Goal: Information Seeking & Learning: Check status

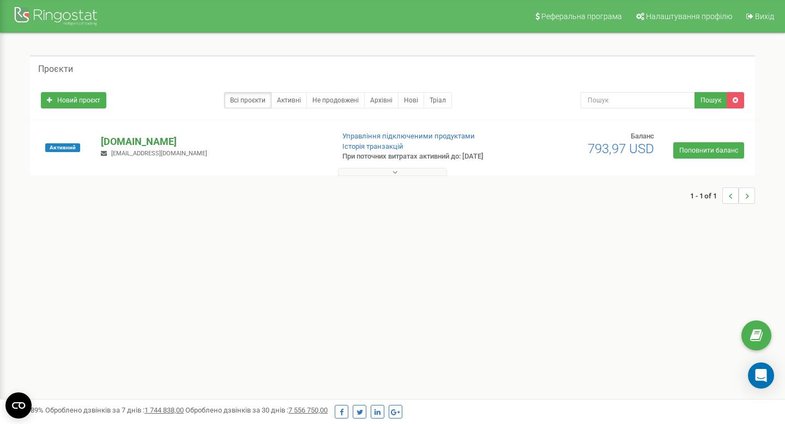
click at [123, 136] on p "[DOMAIN_NAME]" at bounding box center [213, 142] width 224 height 14
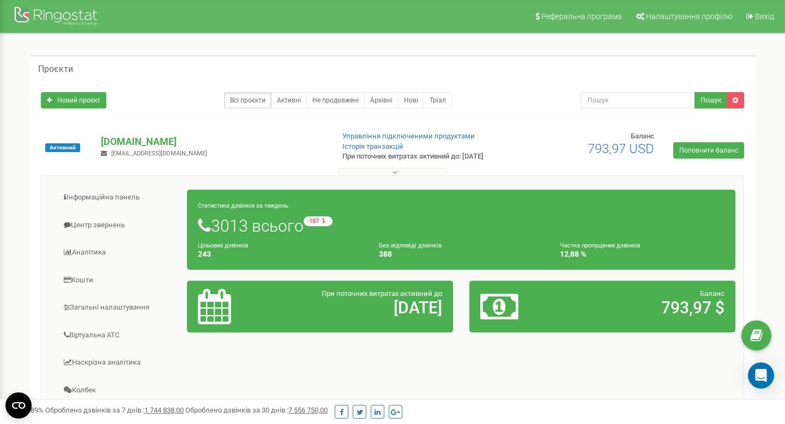
scroll to position [24, 0]
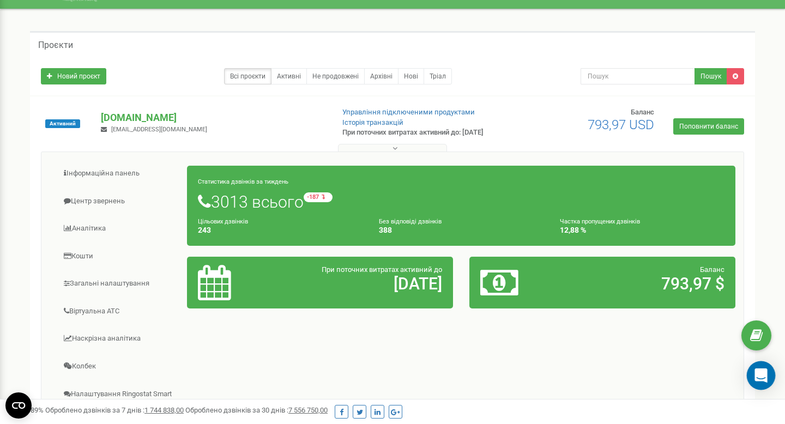
click at [774, 369] on body "Реферальна програма Налаштування профілю Вихід Проєкти Новий проєкт Всі проєкти…" at bounding box center [392, 303] width 785 height 654
click at [767, 375] on div "Open Intercom Messenger" at bounding box center [761, 376] width 29 height 29
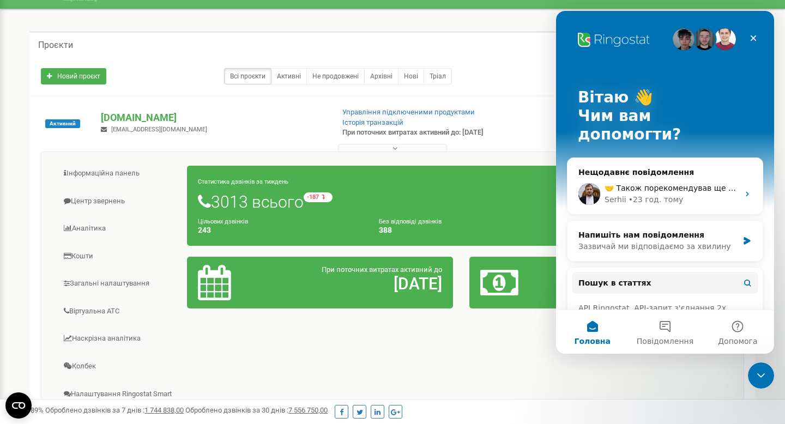
scroll to position [0, 0]
click at [751, 34] on icon "Закрити" at bounding box center [753, 38] width 9 height 9
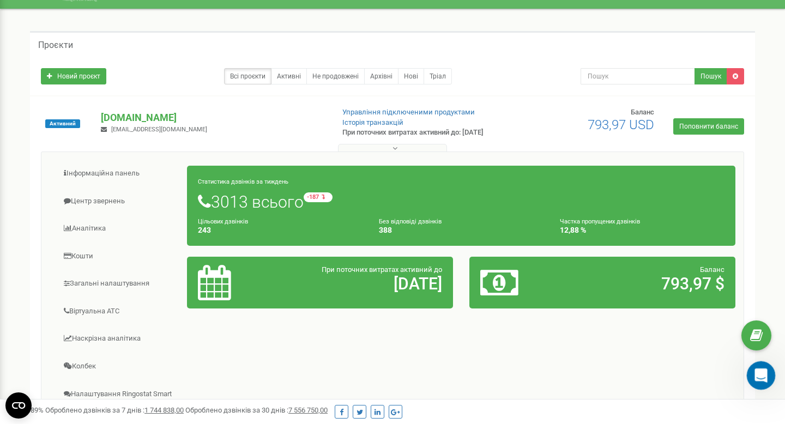
click at [773, 387] on div at bounding box center [761, 376] width 29 height 29
click at [762, 375] on icon "Відкрити програму для спілкування Intercom" at bounding box center [760, 374] width 18 height 18
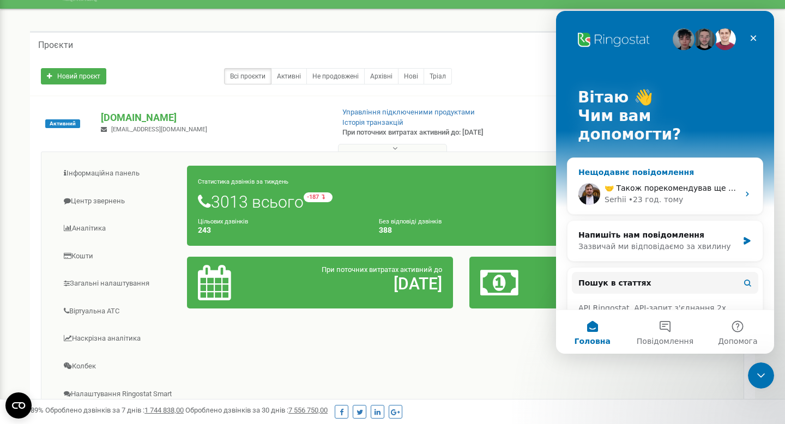
click at [650, 174] on div "🤝 Також порекомендував ще спершу перевірити чи не налаштоване якесь автопіднятт…" at bounding box center [665, 194] width 195 height 40
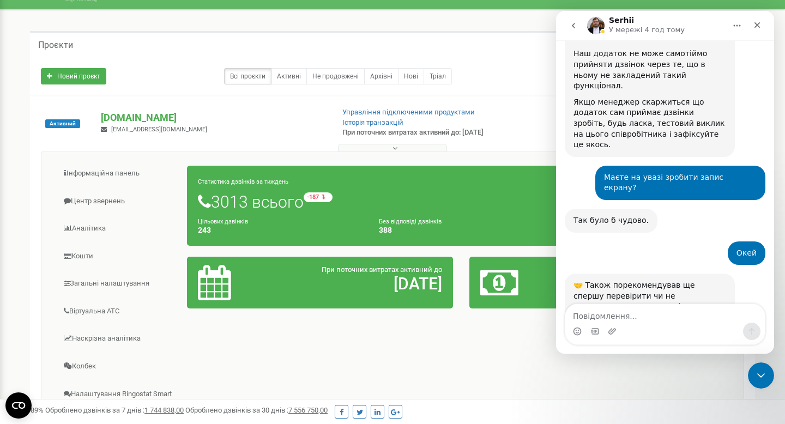
scroll to position [448, 0]
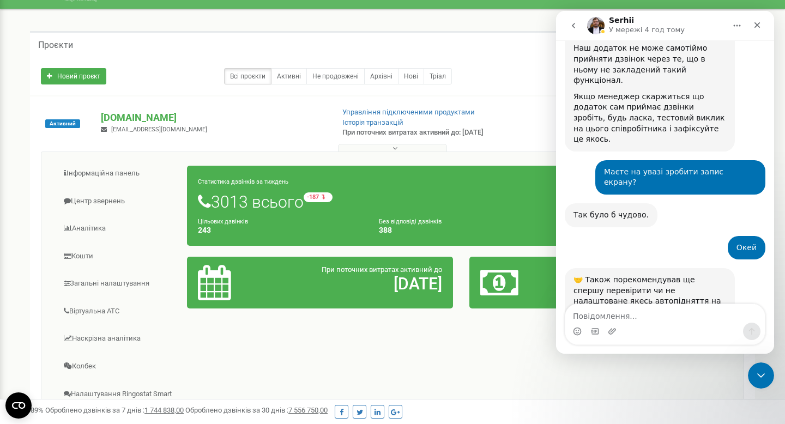
click at [649, 328] on div "Месенджер Intercom" at bounding box center [665, 331] width 200 height 17
click at [760, 23] on icon "Закрити" at bounding box center [757, 25] width 9 height 9
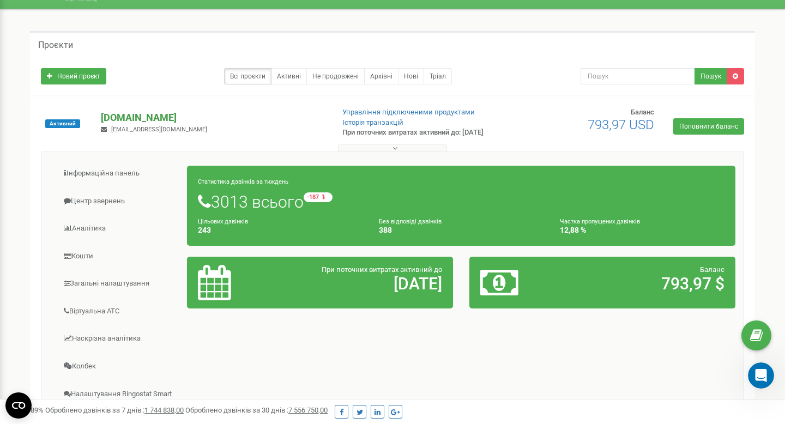
click at [110, 115] on p "[DOMAIN_NAME]" at bounding box center [213, 118] width 224 height 14
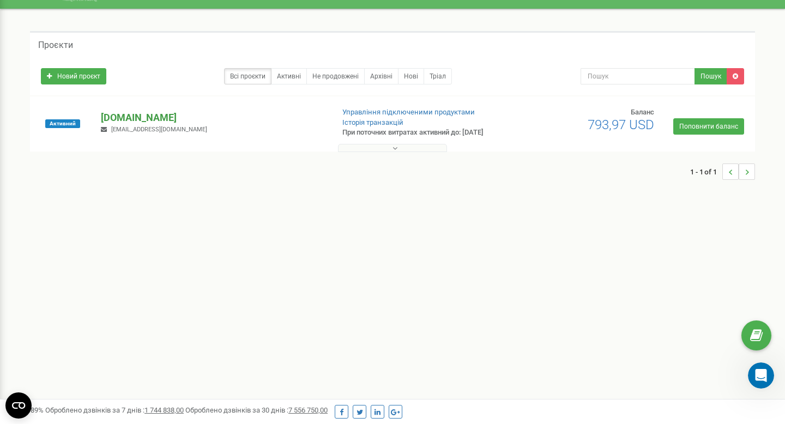
click at [113, 112] on p "[DOMAIN_NAME]" at bounding box center [213, 118] width 224 height 14
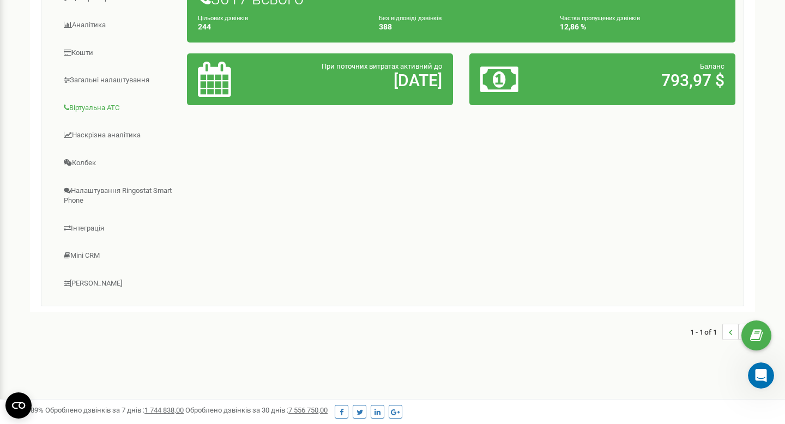
scroll to position [165, 0]
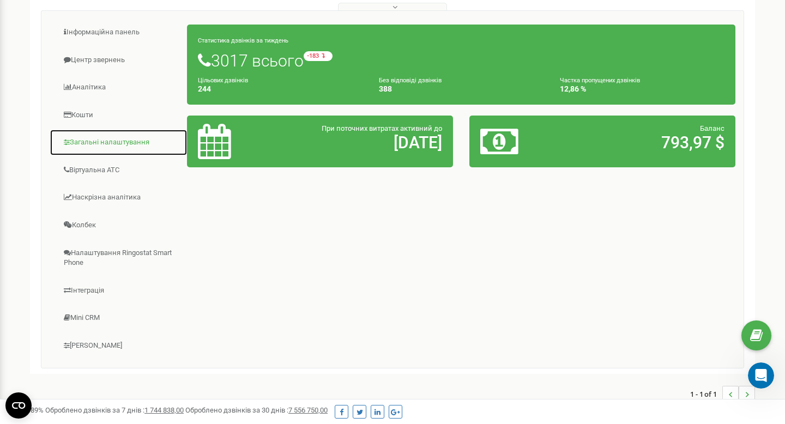
click at [110, 141] on link "Загальні налаштування" at bounding box center [119, 142] width 138 height 27
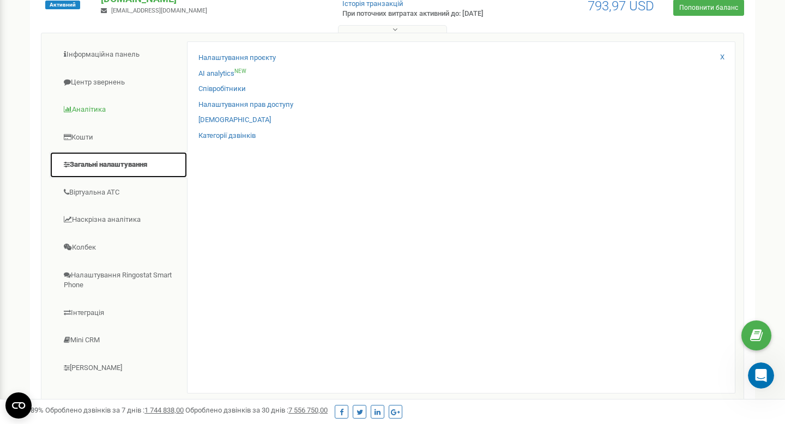
scroll to position [135, 0]
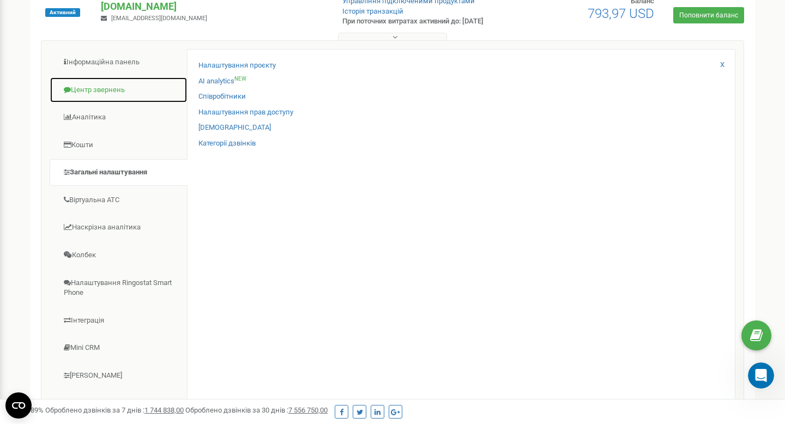
click at [118, 85] on link "Центр звернень" at bounding box center [119, 90] width 138 height 27
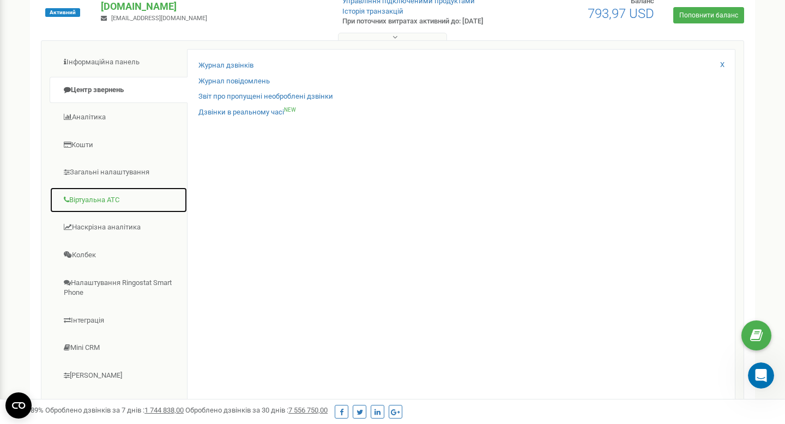
click at [103, 196] on link "Віртуальна АТС" at bounding box center [119, 200] width 138 height 27
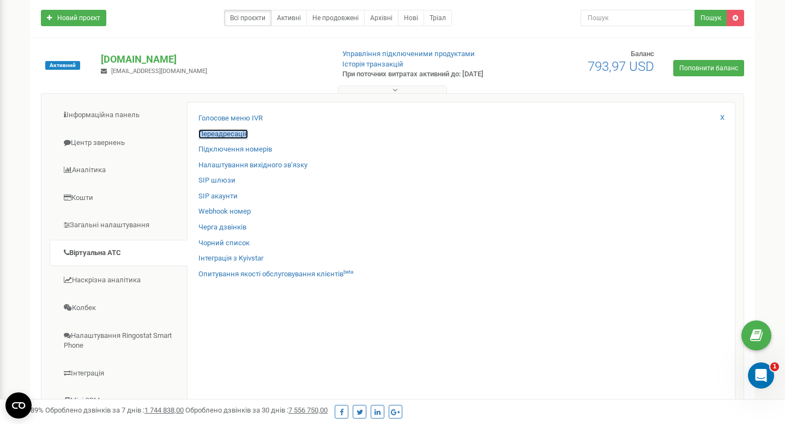
scroll to position [69, 0]
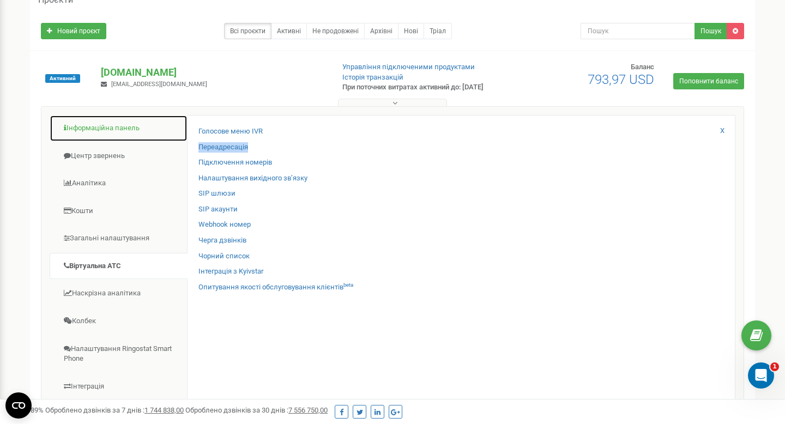
click at [119, 131] on link "Інформаційна панель" at bounding box center [119, 128] width 138 height 27
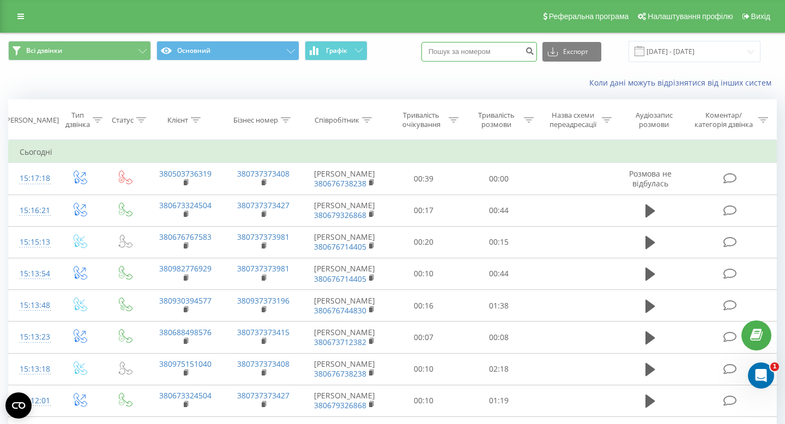
click at [508, 52] on input at bounding box center [479, 52] width 116 height 20
paste input "380984440444"
type input "380984440444"
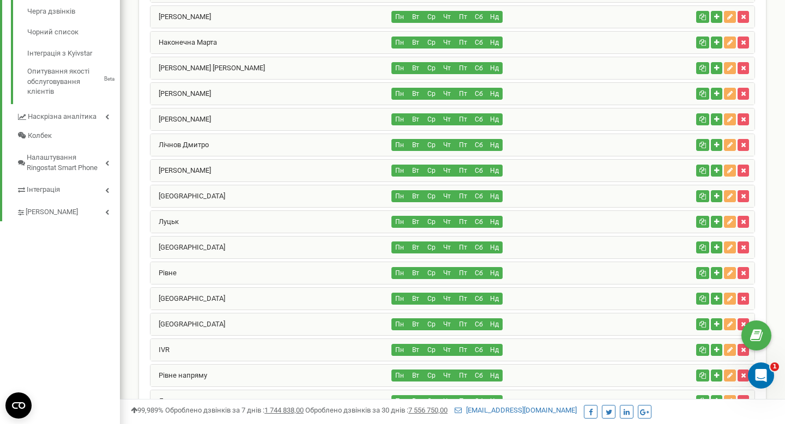
scroll to position [510, 0]
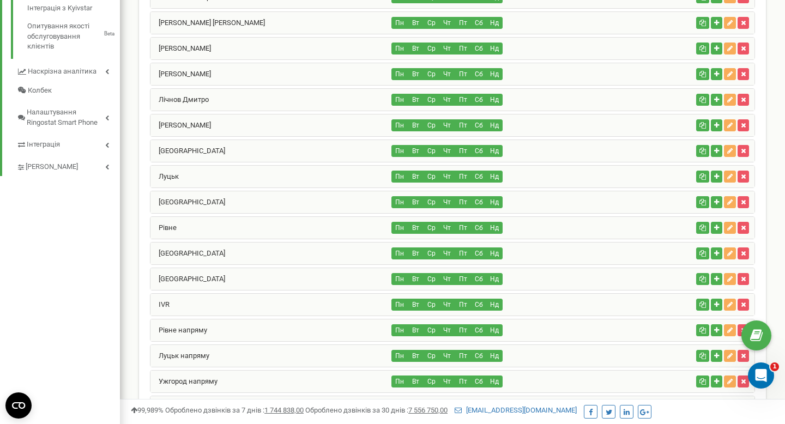
click at [228, 271] on div "Тернопіль" at bounding box center [271, 279] width 242 height 22
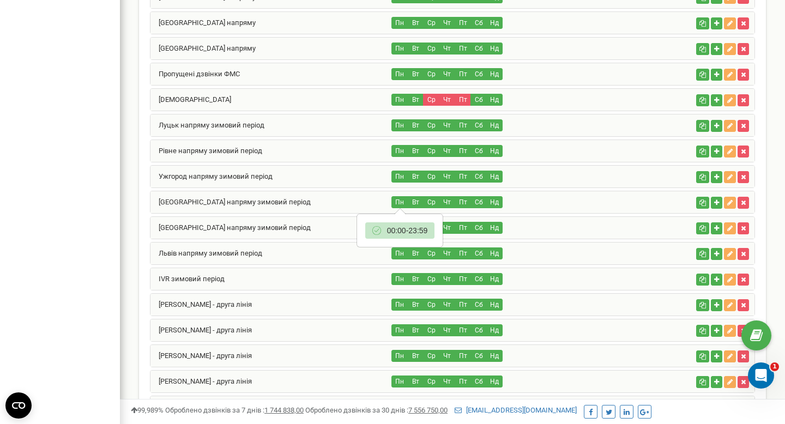
scroll to position [1284, 0]
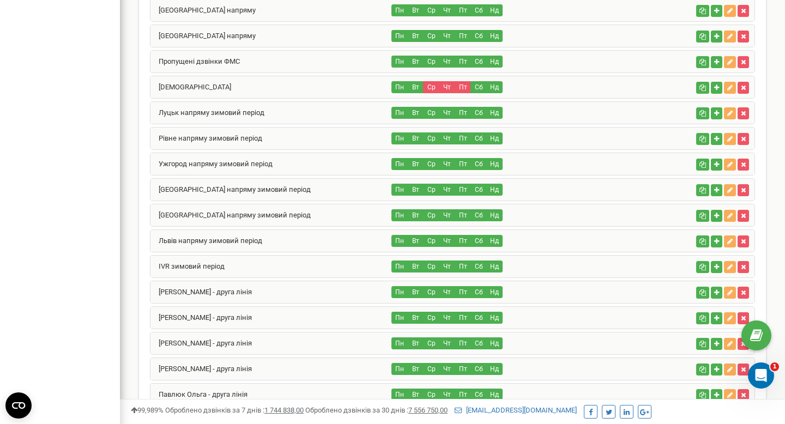
click at [218, 197] on div "Тернопіль напряму зимовий період" at bounding box center [271, 190] width 242 height 22
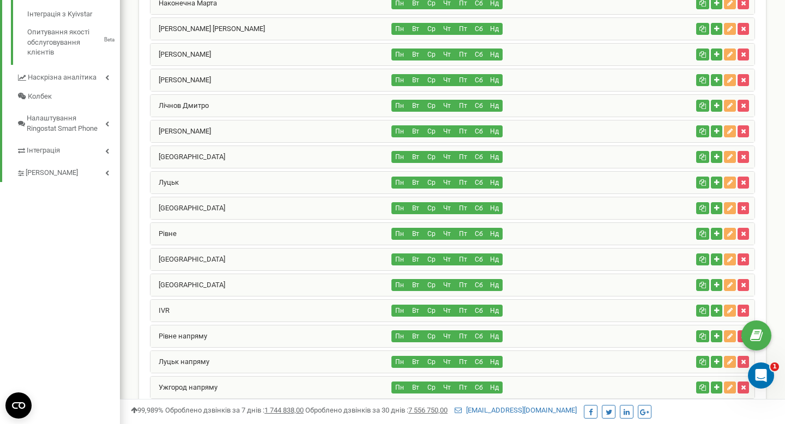
click at [219, 282] on div "Тернопіль" at bounding box center [271, 285] width 242 height 22
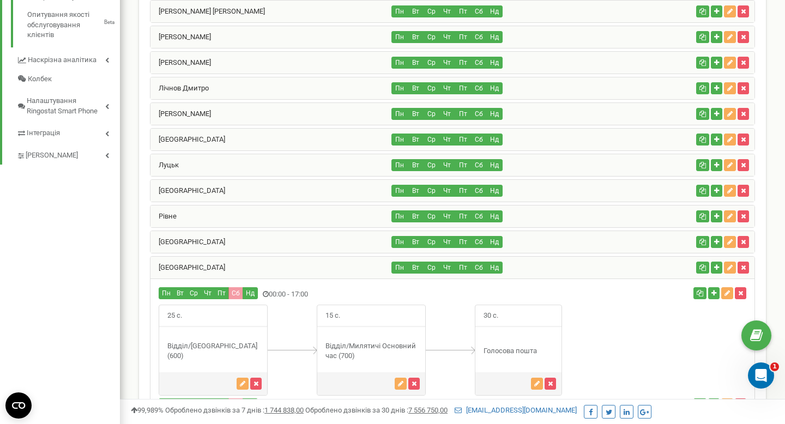
scroll to position [490, 0]
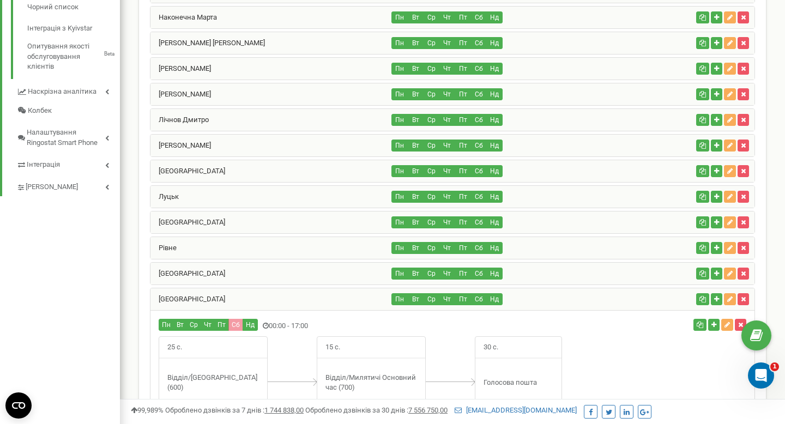
click at [269, 294] on div "Тернопіль" at bounding box center [271, 299] width 242 height 22
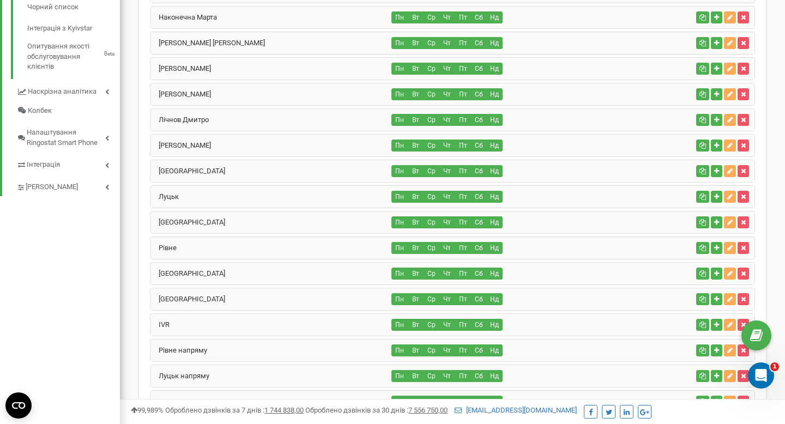
click at [272, 263] on div "Івано-Франківськ" at bounding box center [271, 274] width 242 height 22
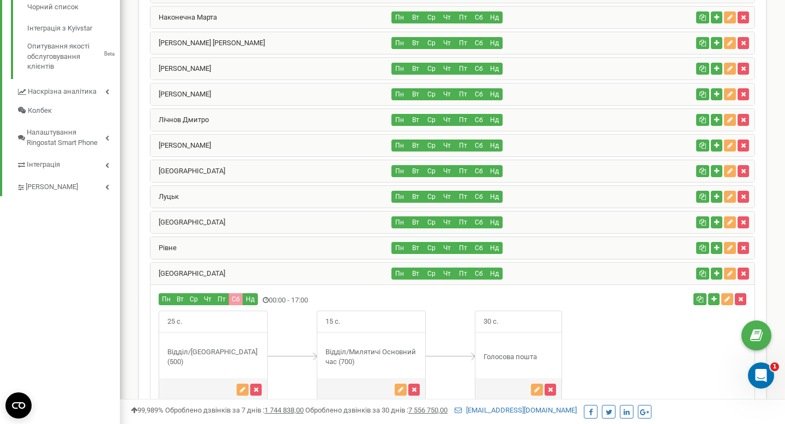
click at [272, 272] on div "Івано-Франківськ" at bounding box center [271, 274] width 242 height 22
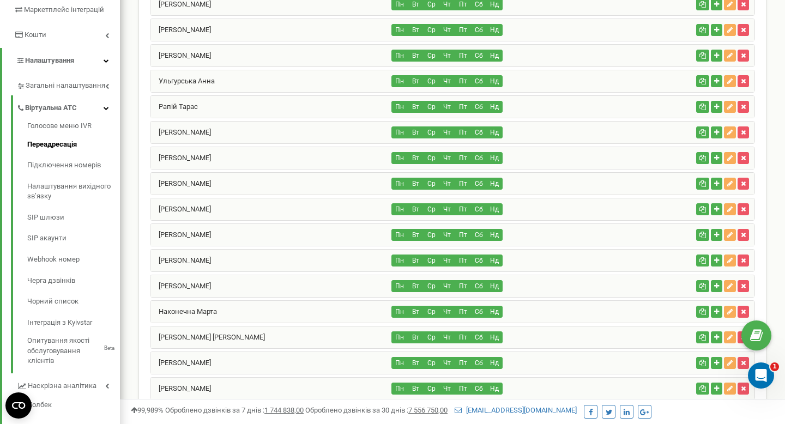
scroll to position [125, 0]
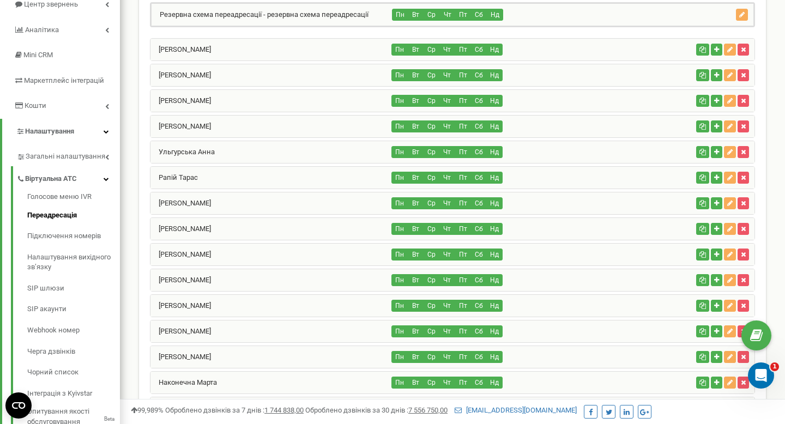
click at [257, 308] on div "Олійник Оксана" at bounding box center [271, 306] width 242 height 22
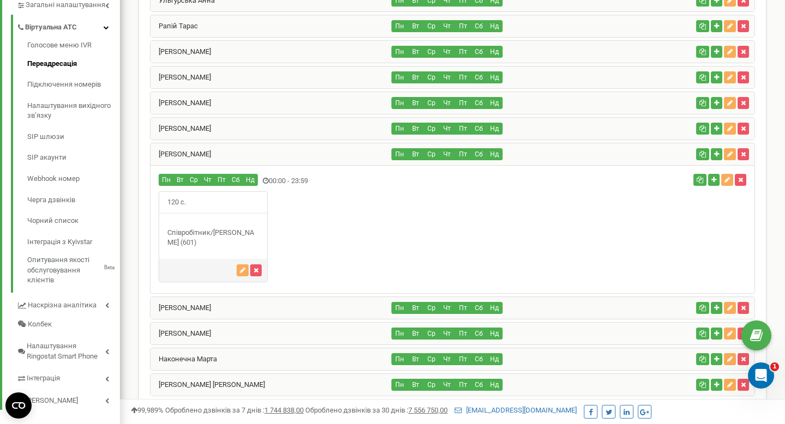
scroll to position [260, 0]
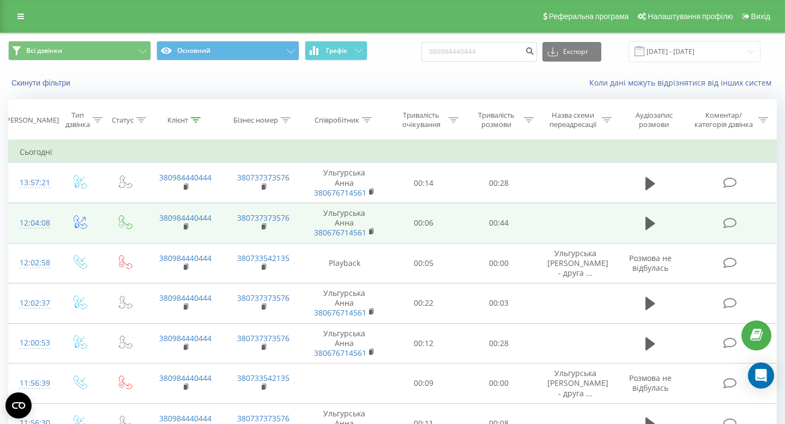
scroll to position [13, 0]
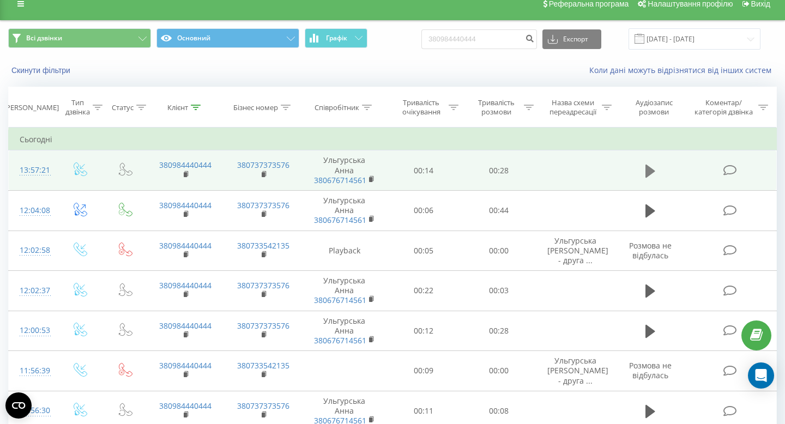
click at [649, 167] on icon at bounding box center [651, 170] width 10 height 13
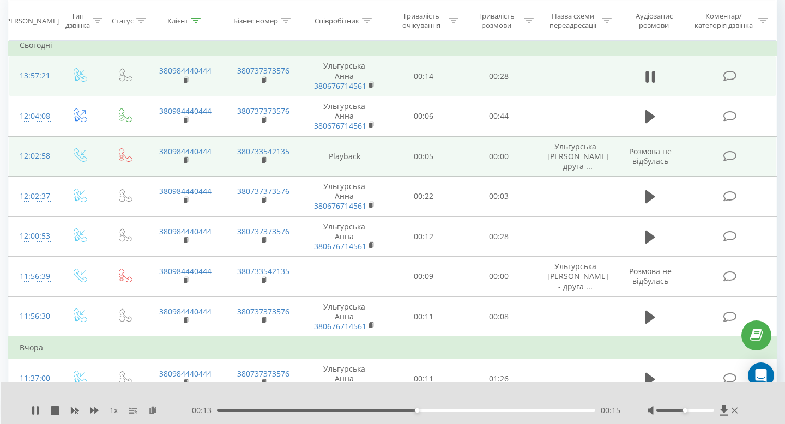
scroll to position [218, 0]
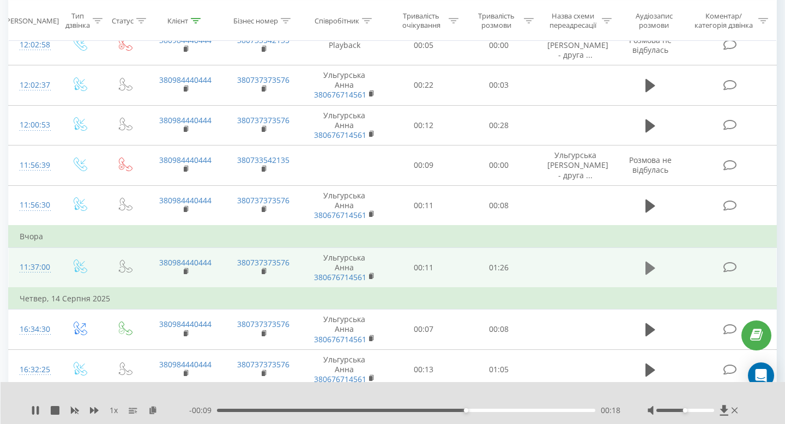
click at [655, 260] on button at bounding box center [650, 268] width 16 height 16
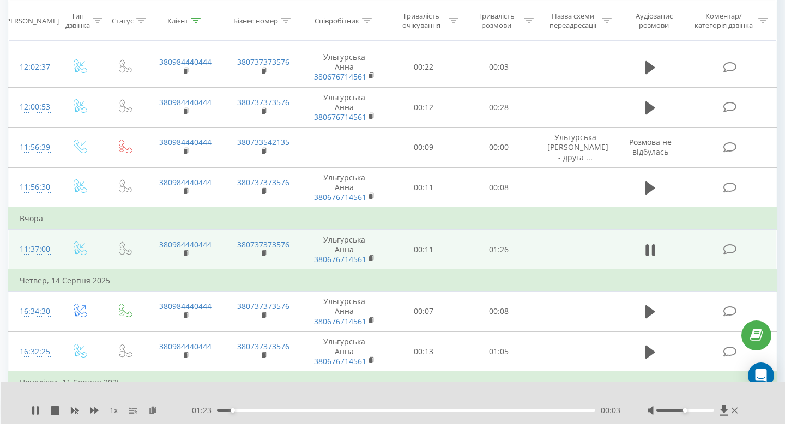
scroll to position [229, 0]
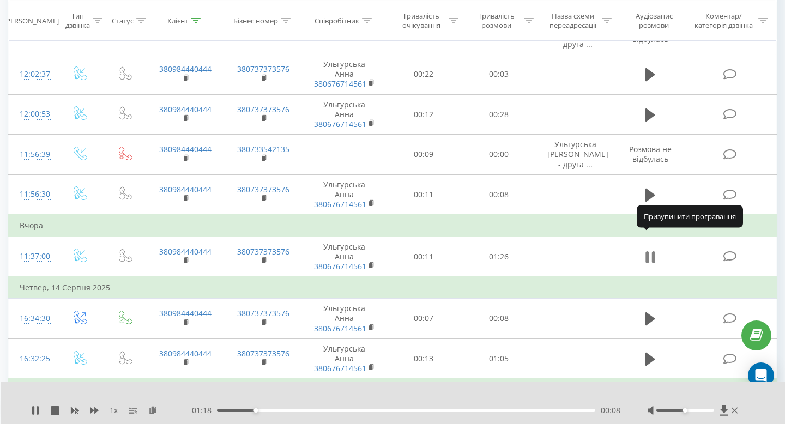
click at [651, 250] on icon at bounding box center [651, 257] width 10 height 15
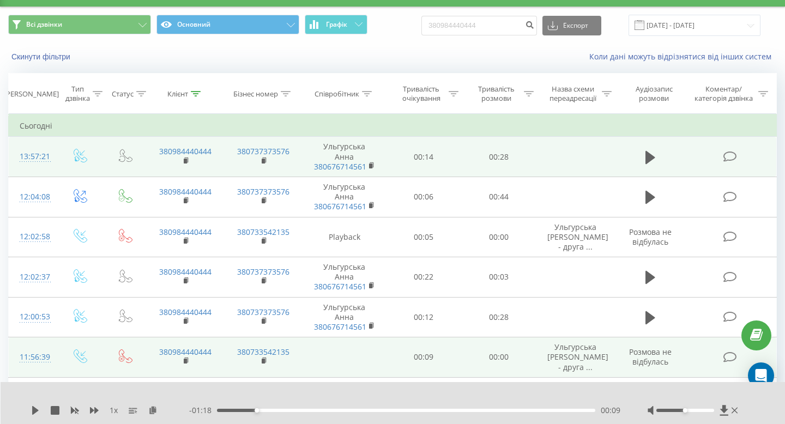
scroll to position [0, 0]
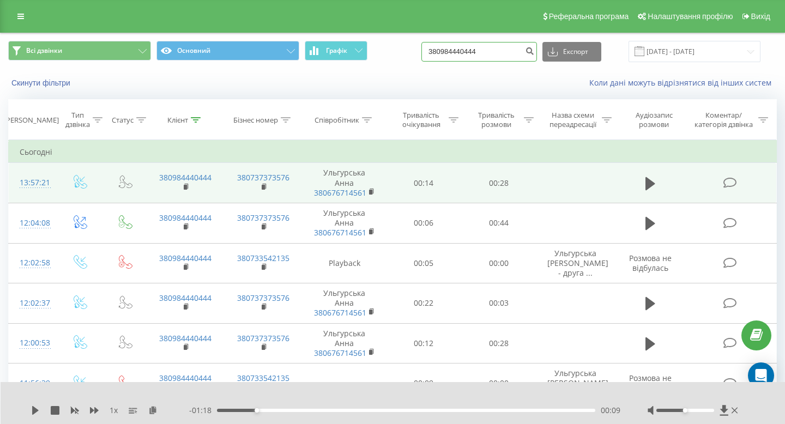
click at [501, 57] on input "380984440444" at bounding box center [479, 52] width 116 height 20
paste input "674670937"
type input "380674670937"
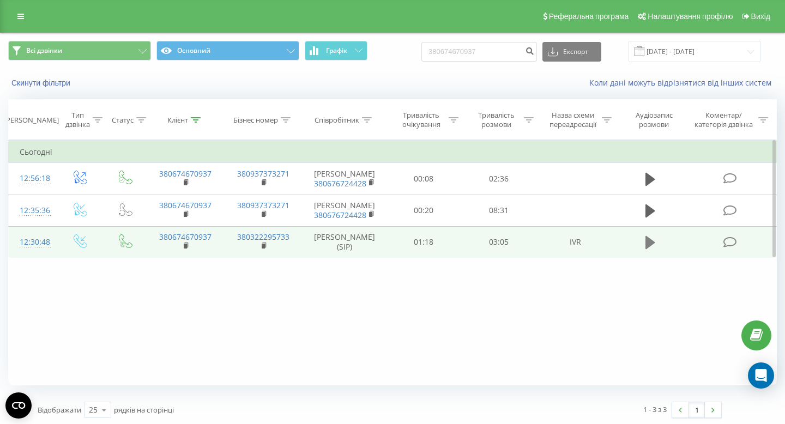
click at [648, 242] on icon at bounding box center [651, 242] width 10 height 13
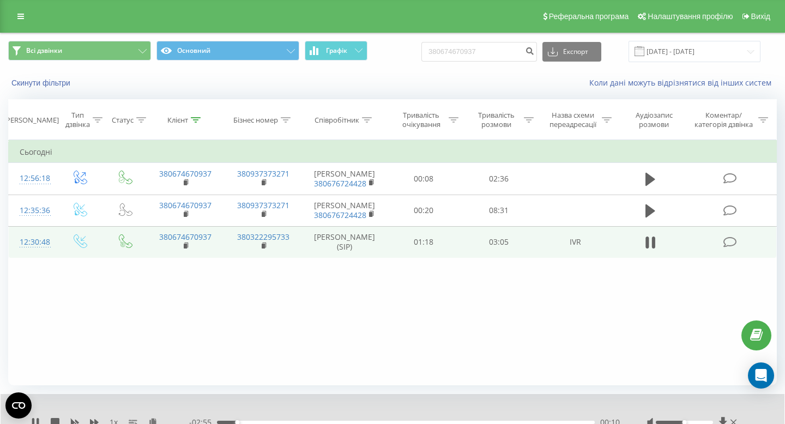
scroll to position [1, 0]
click at [242, 421] on div "00:10" at bounding box center [406, 421] width 378 height 3
click at [312, 421] on div "00:46" at bounding box center [406, 421] width 378 height 3
click at [394, 418] on div "- 02:18 00:47 00:47" at bounding box center [404, 422] width 431 height 11
click at [396, 420] on div "00:48" at bounding box center [406, 421] width 378 height 3
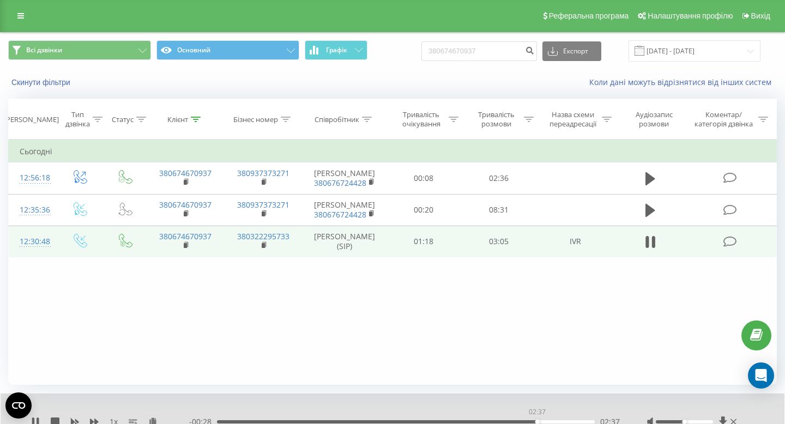
click at [537, 421] on div "02:37" at bounding box center [406, 421] width 378 height 3
click at [573, 420] on div "00:00" at bounding box center [406, 421] width 378 height 3
click at [650, 242] on icon at bounding box center [651, 241] width 10 height 15
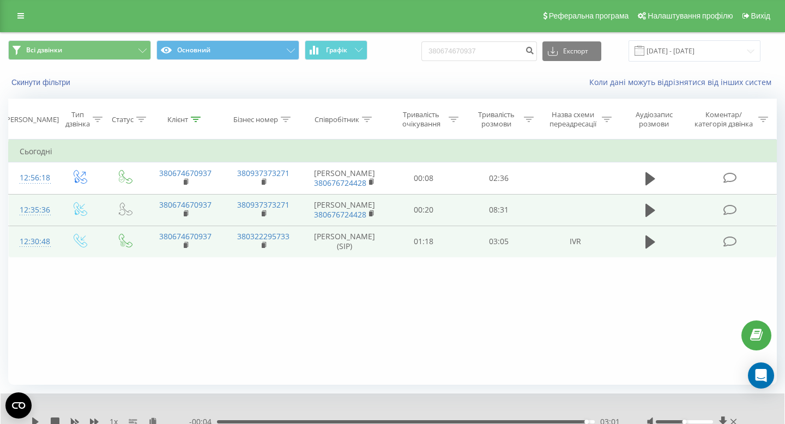
click at [643, 200] on td at bounding box center [650, 210] width 72 height 32
click at [646, 209] on icon at bounding box center [651, 210] width 10 height 15
click at [650, 209] on icon at bounding box center [651, 210] width 10 height 15
click at [490, 50] on input "380674670937" at bounding box center [479, 51] width 116 height 20
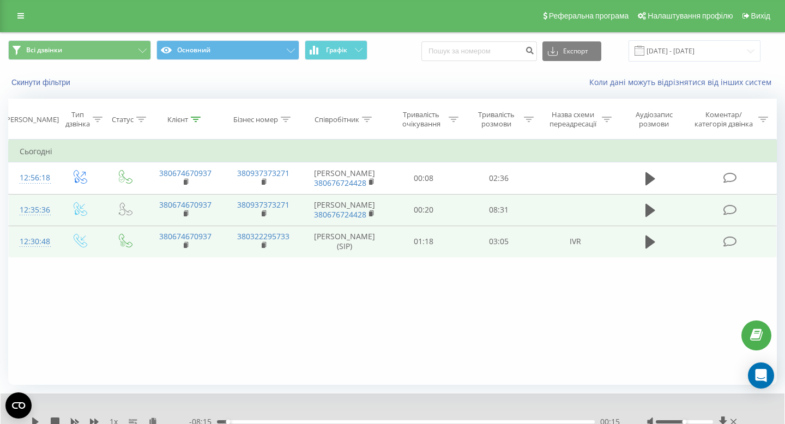
click at [751, 39] on div "Всі дзвінки Основний Графік Експорт .csv .xls .xlsx 20.05.2025 - 20.08.2025" at bounding box center [393, 51] width 784 height 37
click at [750, 46] on input "[DATE] - [DATE]" at bounding box center [695, 50] width 132 height 21
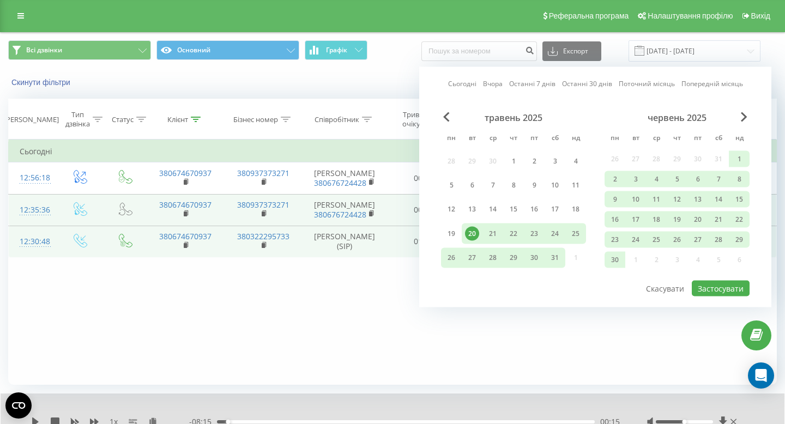
click at [382, 83] on div "Коли дані можуть відрізнятися вiд інших систем" at bounding box center [539, 82] width 490 height 11
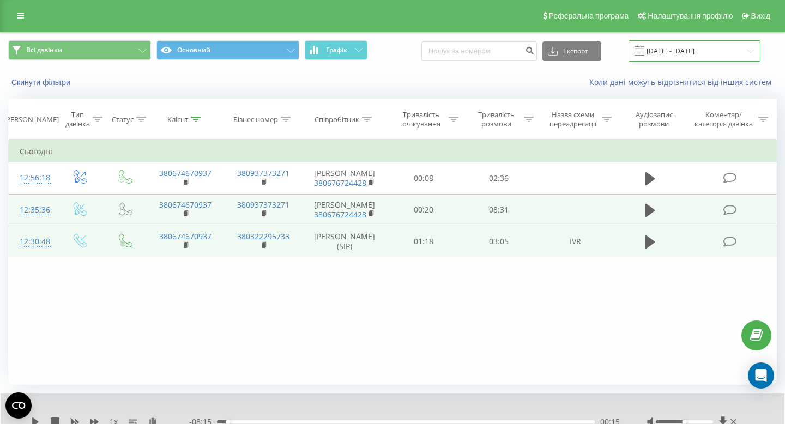
click at [673, 42] on input "[DATE] - [DATE]" at bounding box center [695, 50] width 132 height 21
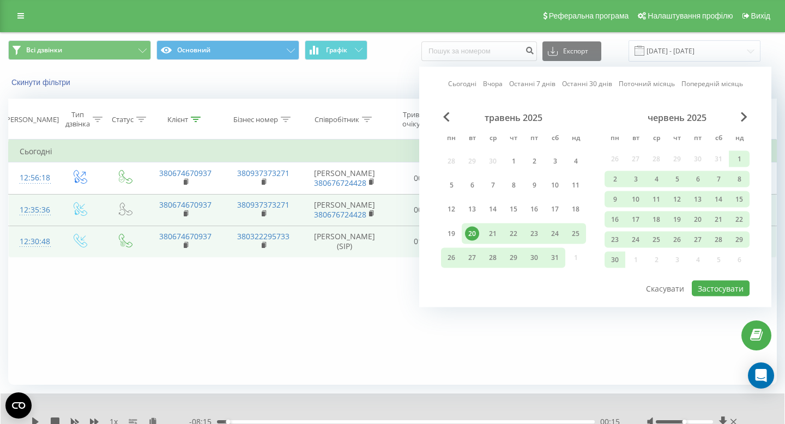
click at [462, 82] on link "Сьогодні" at bounding box center [462, 84] width 28 height 10
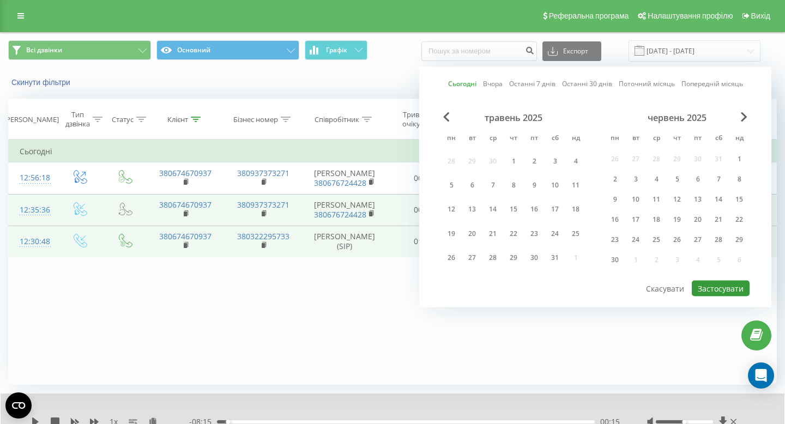
click at [717, 282] on button "Застосувати" at bounding box center [721, 289] width 58 height 16
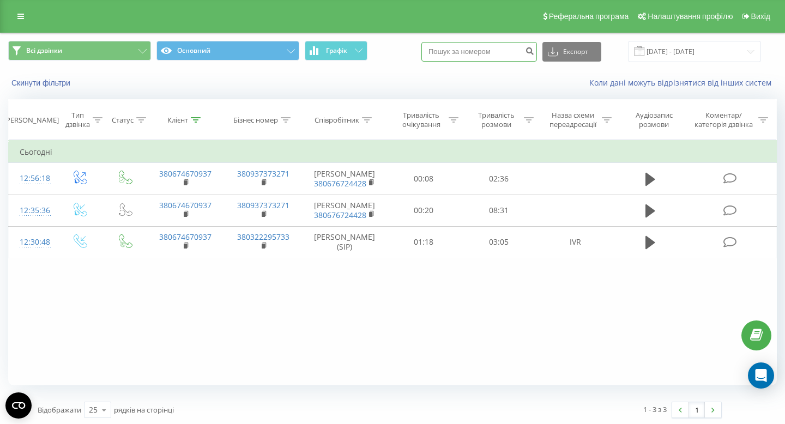
click at [494, 53] on input at bounding box center [479, 52] width 116 height 20
click at [65, 82] on button "Скинути фільтри" at bounding box center [42, 83] width 68 height 10
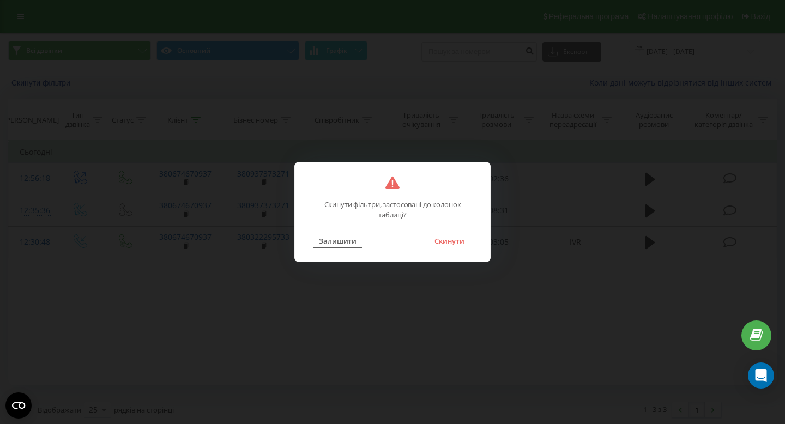
click at [348, 241] on button "Залишити" at bounding box center [338, 241] width 49 height 14
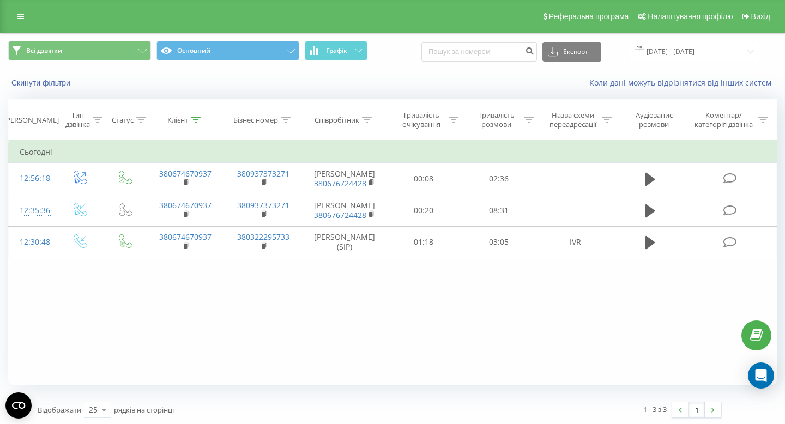
click at [679, 39] on div "Всі дзвінки Основний Графік Експорт .csv .xls .xlsx 20.08.2025 - 20.08.2025" at bounding box center [393, 51] width 784 height 37
click at [679, 46] on input "20.08.2025 - 20.08.2025" at bounding box center [695, 51] width 132 height 21
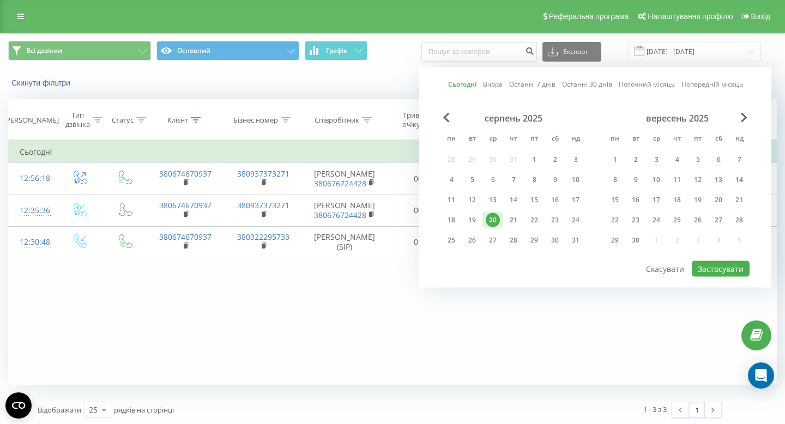
click at [486, 80] on link "Вчора" at bounding box center [493, 84] width 20 height 10
click at [735, 261] on button "Застосувати" at bounding box center [721, 269] width 58 height 16
type input "19.08.2025 - 19.08.2025"
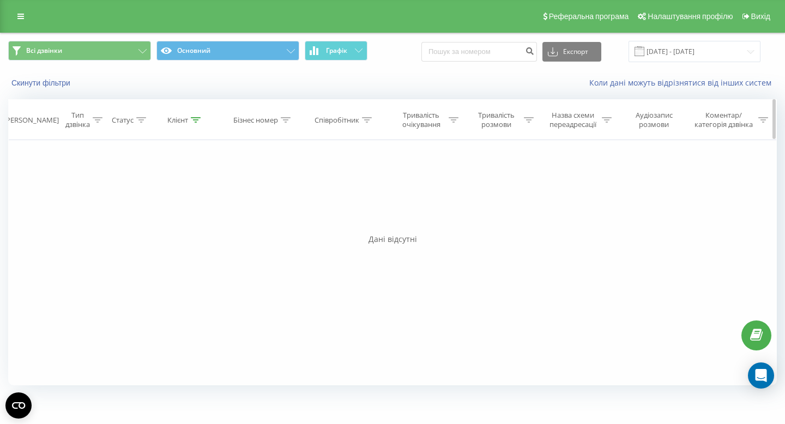
click at [195, 120] on icon at bounding box center [196, 119] width 10 height 5
click at [183, 198] on input "380674670937" at bounding box center [185, 198] width 96 height 19
click at [190, 222] on button "OK" at bounding box center [208, 220] width 46 height 14
click at [198, 117] on div at bounding box center [196, 120] width 10 height 9
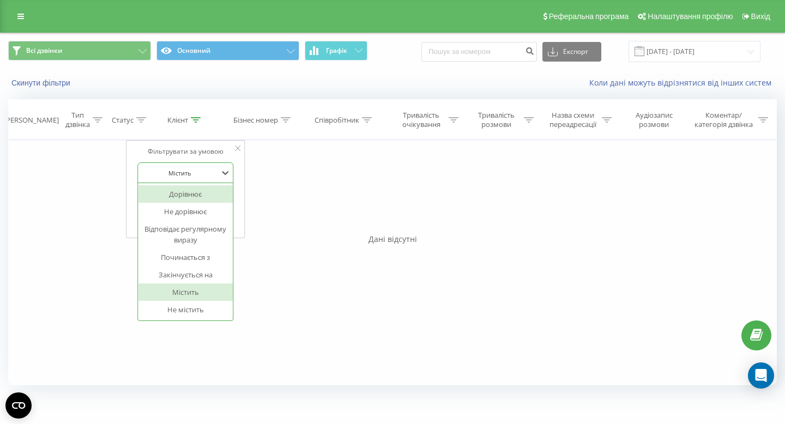
click at [204, 176] on div at bounding box center [179, 173] width 77 height 10
click at [214, 172] on div at bounding box center [179, 173] width 77 height 10
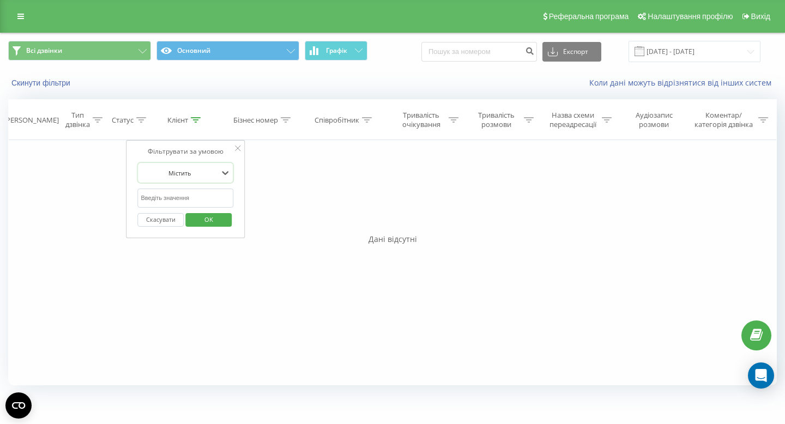
click at [227, 99] on div "Всі дзвінки Основний Графік Експорт .csv .xls .xlsx 19.08.2025 - 19.08.2025 Ски…" at bounding box center [392, 213] width 769 height 361
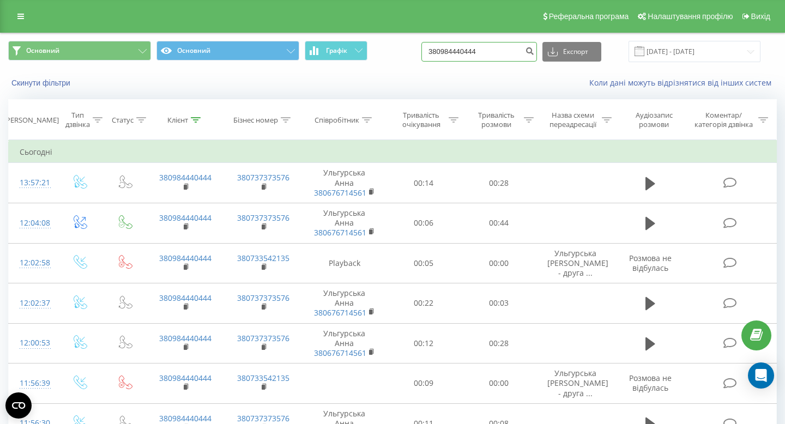
click at [510, 51] on input "380984440444" at bounding box center [479, 52] width 116 height 20
click at [507, 81] on div "Коли дані можуть відрізнятися вiд інших систем" at bounding box center [539, 82] width 490 height 11
click at [510, 49] on input at bounding box center [479, 52] width 116 height 20
click at [534, 52] on icon "submit" at bounding box center [529, 49] width 9 height 7
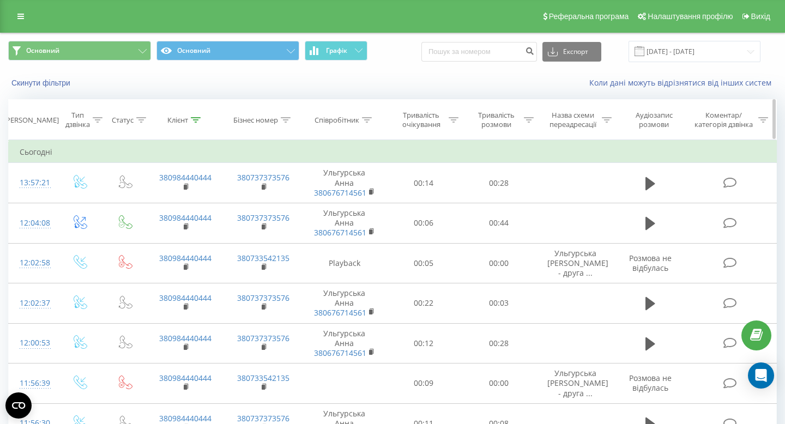
click at [194, 118] on icon at bounding box center [196, 119] width 10 height 5
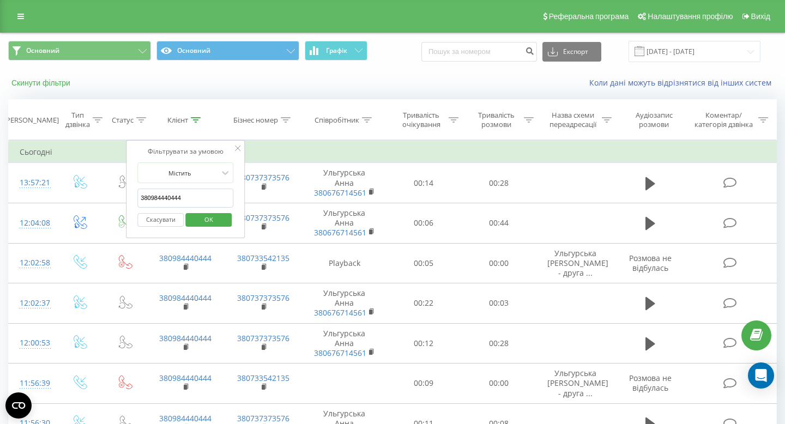
click at [47, 81] on button "Скинути фільтри" at bounding box center [42, 83] width 68 height 10
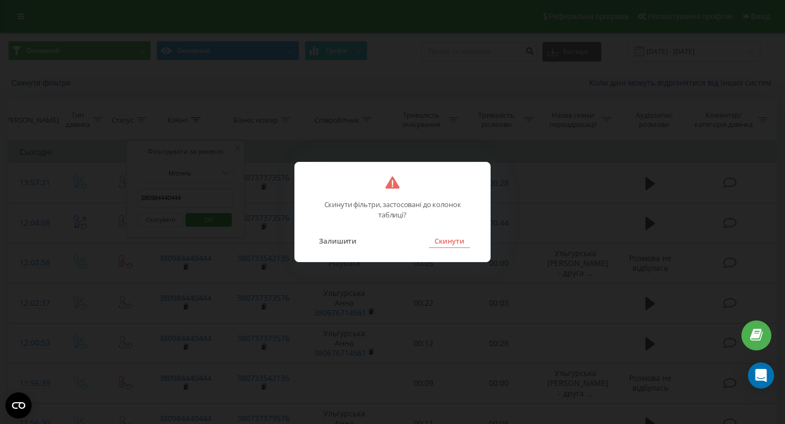
click at [439, 237] on button "Скинути" at bounding box center [449, 241] width 41 height 14
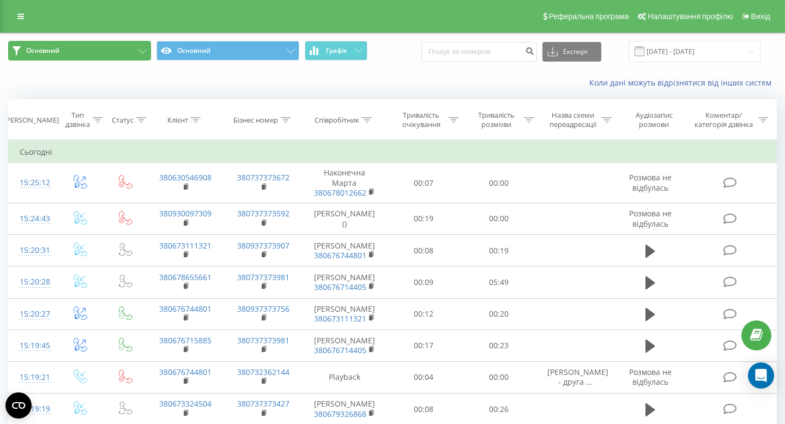
click at [113, 53] on button "Основний" at bounding box center [79, 51] width 143 height 20
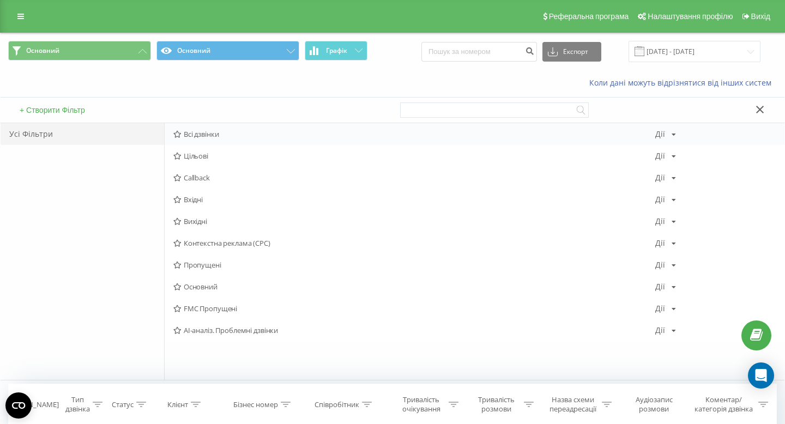
click at [215, 133] on span "Всі дзвінки" at bounding box center [414, 134] width 482 height 8
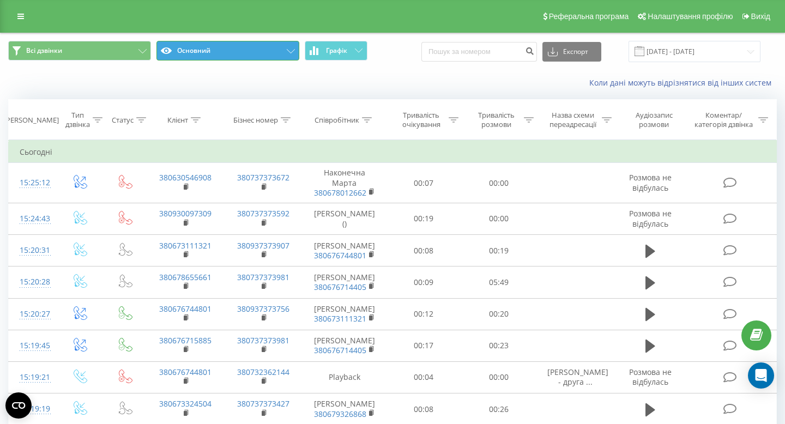
click at [256, 52] on button "Основний" at bounding box center [227, 51] width 143 height 20
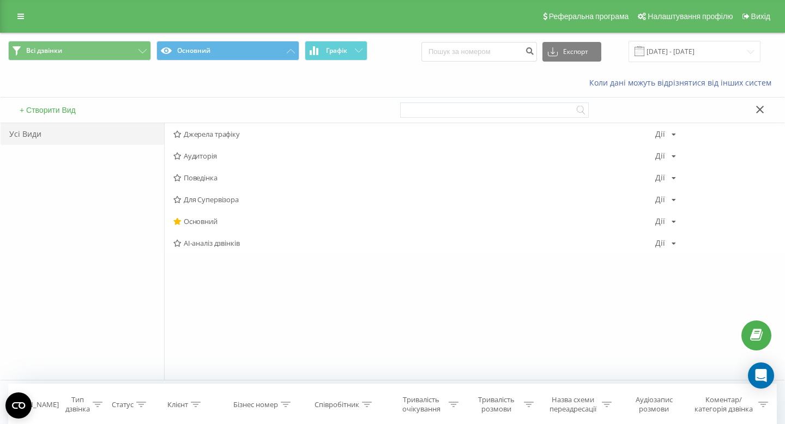
click at [214, 85] on div "Коли дані можуть відрізнятися вiд інших систем" at bounding box center [393, 83] width 784 height 26
click at [668, 201] on div "Дії Редагувати Копіювати Видалити За замовчуванням Поділитися" at bounding box center [665, 200] width 21 height 8
click at [668, 226] on div "Основний Дії Редагувати Копіювати Видалити За замовчуванням Поділитися" at bounding box center [475, 221] width 620 height 22
click at [668, 222] on div "Дії Редагувати Копіювати Видалити За замовчуванням Поділитися" at bounding box center [665, 222] width 21 height 8
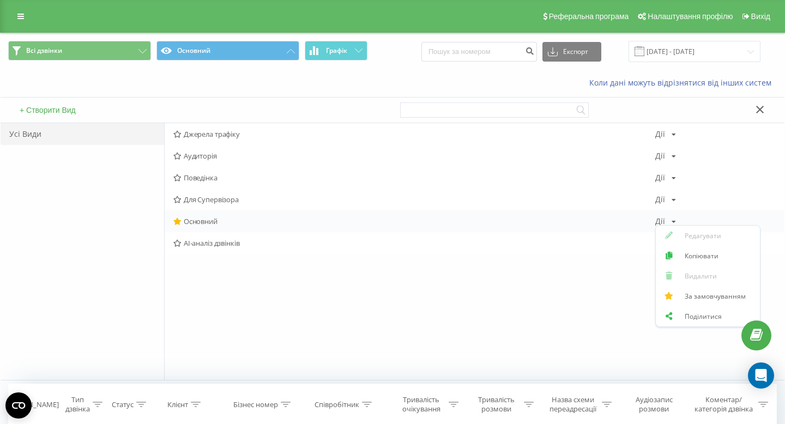
click at [668, 222] on div "Дії Редагувати Копіювати Видалити За замовчуванням Поділитися" at bounding box center [665, 222] width 21 height 8
click at [763, 107] on icon at bounding box center [760, 110] width 8 height 8
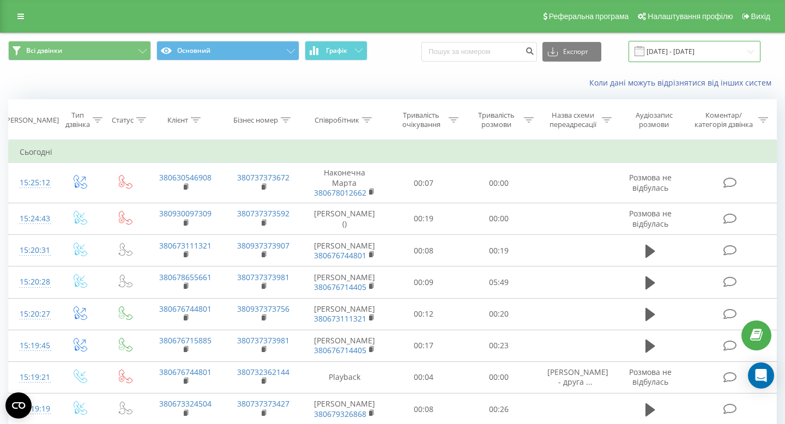
click at [684, 57] on input "20.05.2025 - 20.08.2025" at bounding box center [695, 51] width 132 height 21
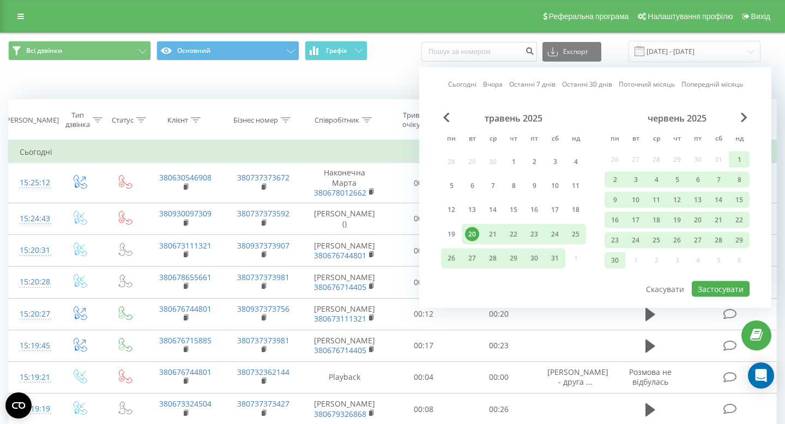
click at [469, 91] on div "Сьогодні Вчора Останні 7 днів Останні 30 днів Поточний місяць Попередній місяць…" at bounding box center [595, 188] width 352 height 240
click at [467, 90] on div "Сьогодні Вчора Останні 7 днів Останні 30 днів Поточний місяць Попередній місяць…" at bounding box center [595, 188] width 352 height 240
click at [466, 87] on link "Сьогодні" at bounding box center [462, 84] width 28 height 10
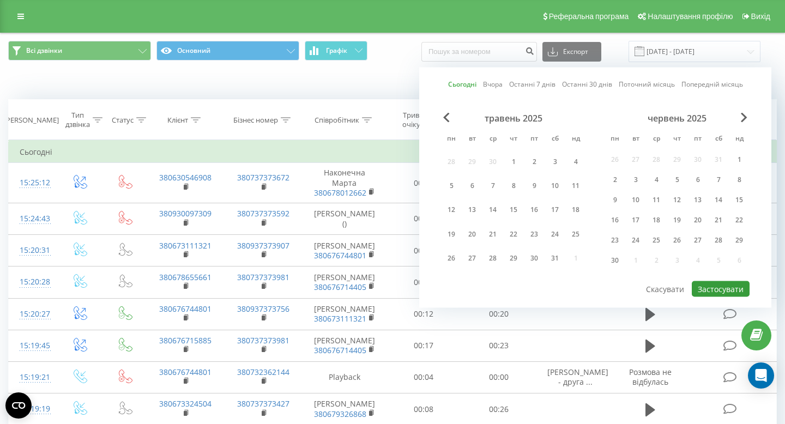
click at [729, 292] on button "Застосувати" at bounding box center [721, 289] width 58 height 16
type input "20.08.2025 - 20.08.2025"
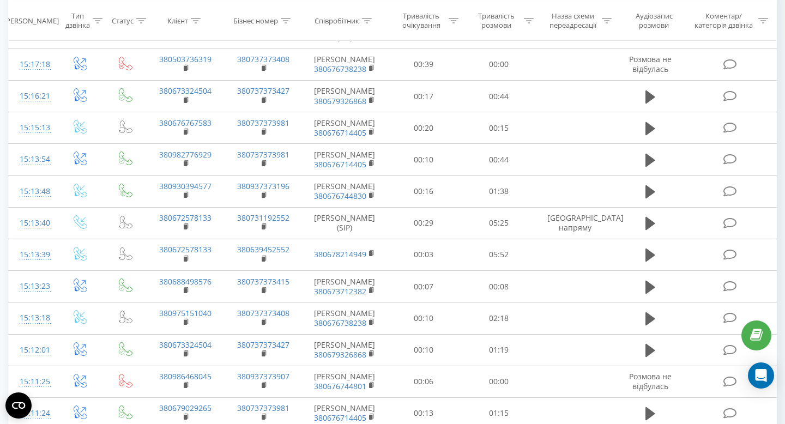
scroll to position [615, 0]
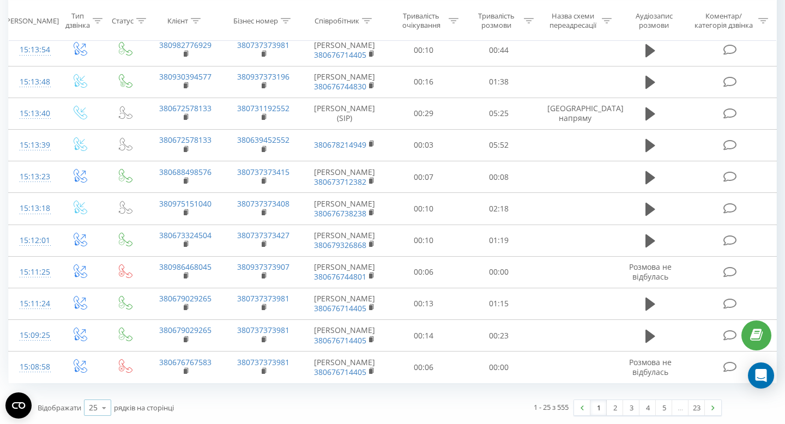
click at [103, 406] on icon at bounding box center [104, 407] width 16 height 21
click at [96, 395] on span "100" at bounding box center [95, 392] width 13 height 10
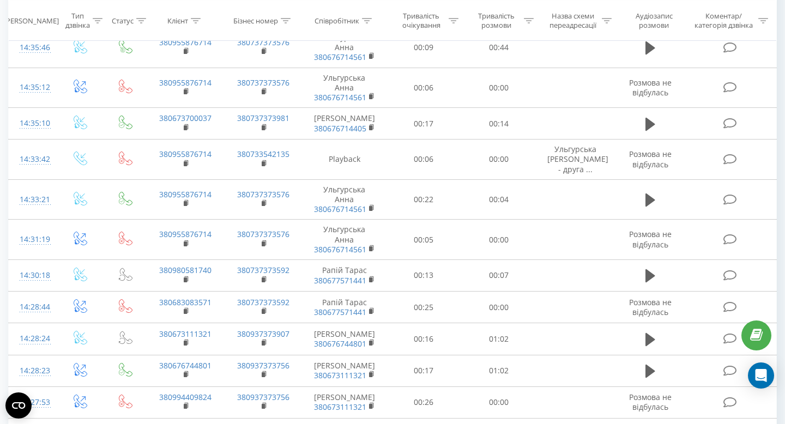
scroll to position [3213, 0]
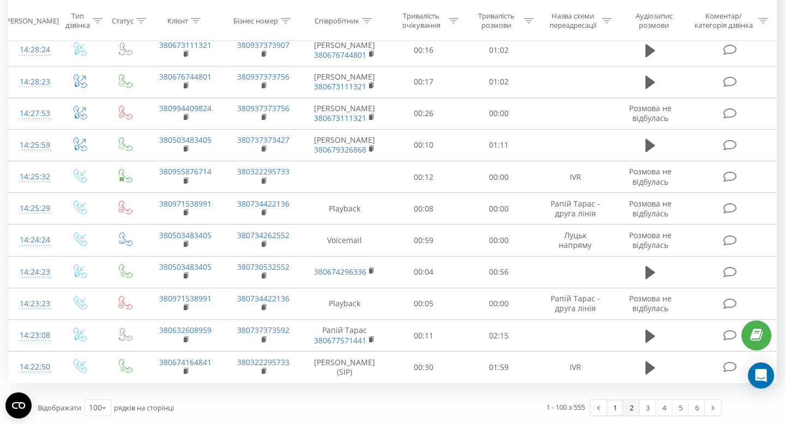
click at [631, 408] on link "2" at bounding box center [631, 407] width 16 height 15
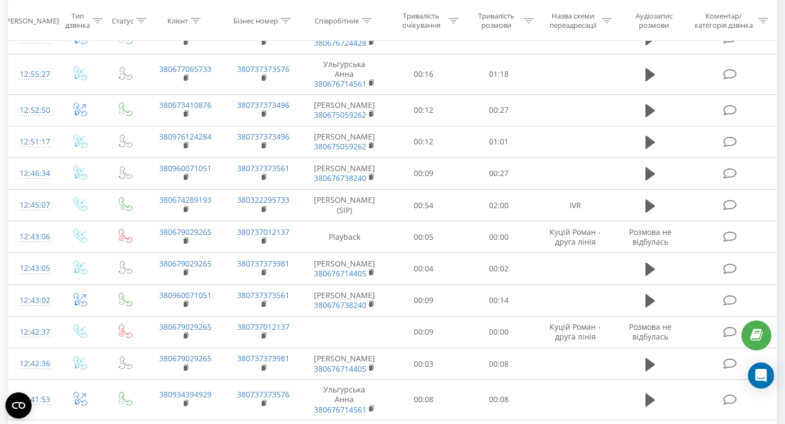
scroll to position [3154, 0]
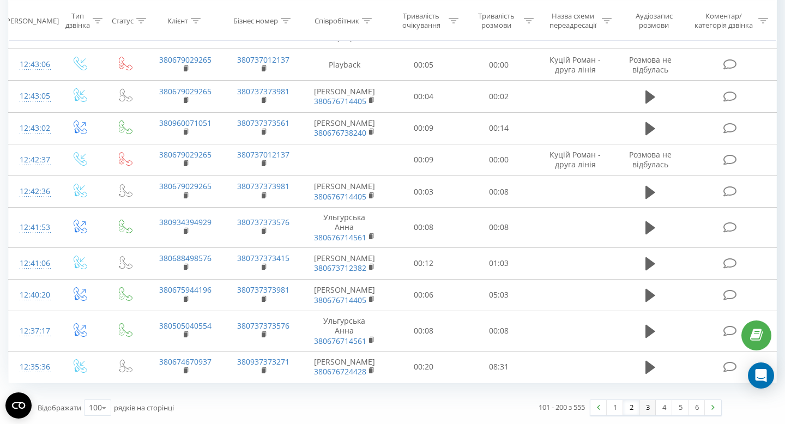
click at [644, 411] on link "3" at bounding box center [648, 407] width 16 height 15
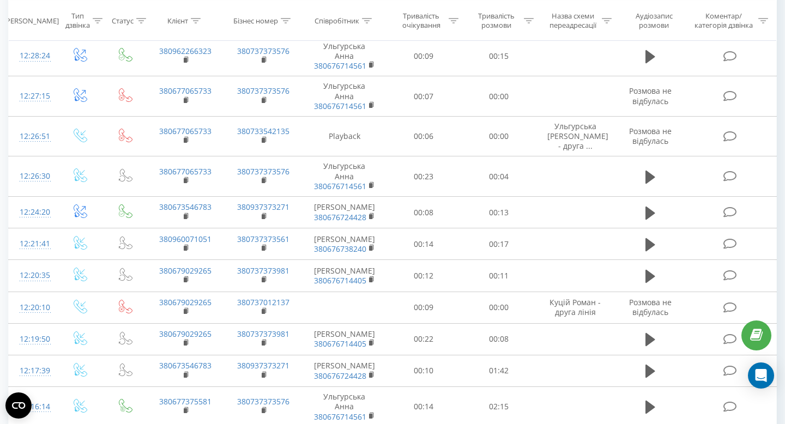
scroll to position [542, 0]
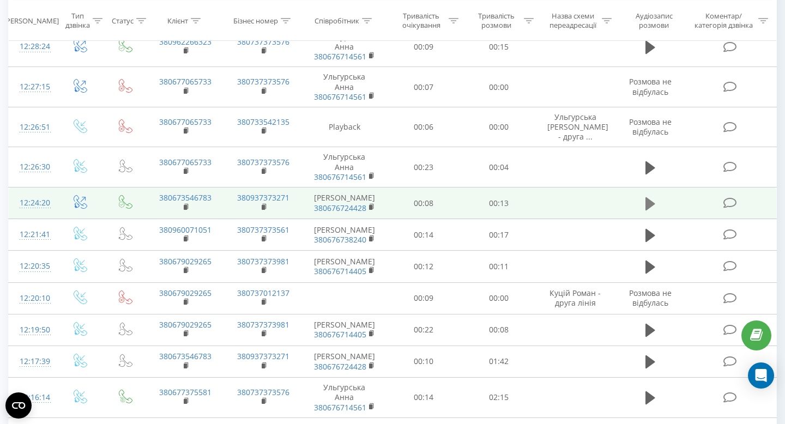
click at [655, 202] on button at bounding box center [650, 204] width 16 height 16
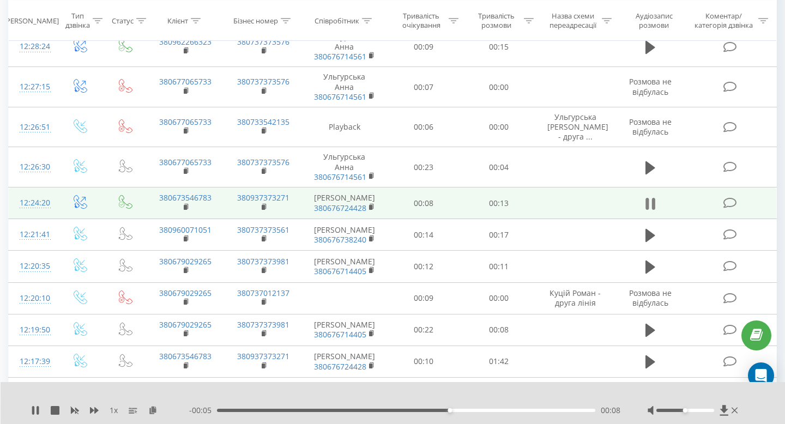
click at [651, 201] on icon at bounding box center [651, 203] width 10 height 15
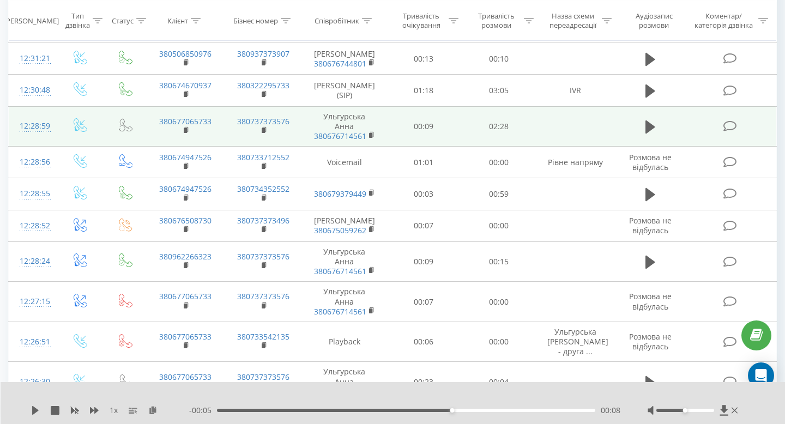
scroll to position [331, 0]
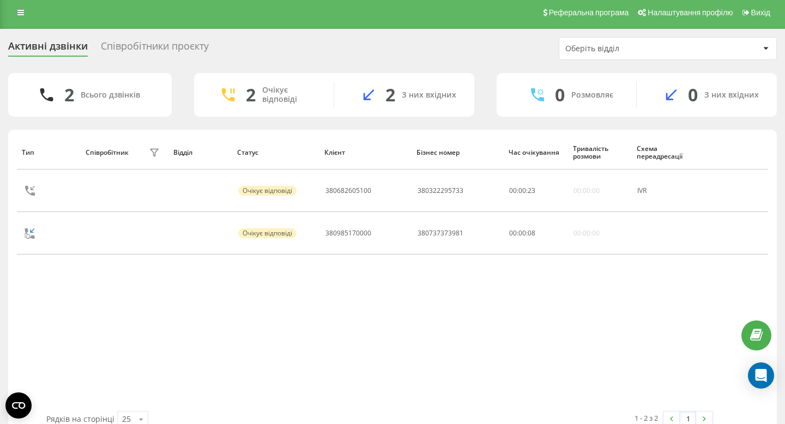
click at [603, 43] on div "Оберіть відділ" at bounding box center [667, 49] width 217 height 22
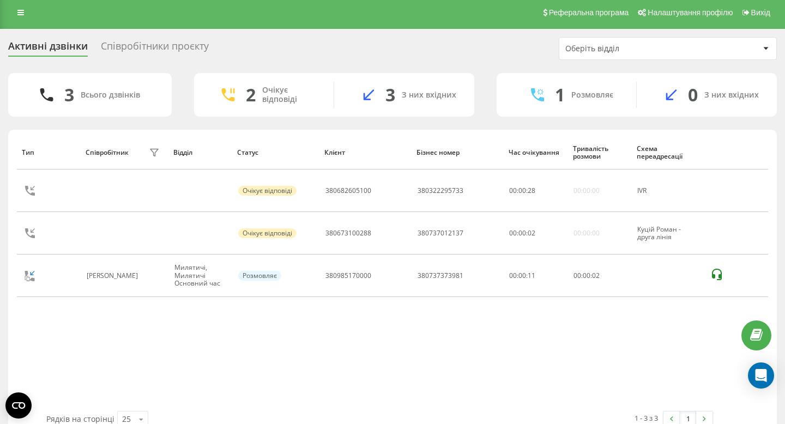
click at [310, 49] on div "Активні дзвінки Співробітники проєкту Оберіть відділ" at bounding box center [392, 48] width 769 height 23
